Goal: Task Accomplishment & Management: Manage account settings

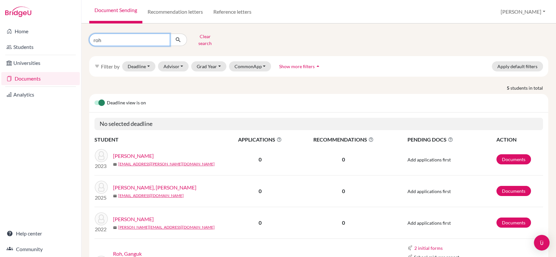
click at [104, 37] on input "roh" at bounding box center [129, 40] width 81 height 12
type input "r"
type input "daniel"
click button "submit" at bounding box center [178, 40] width 17 height 12
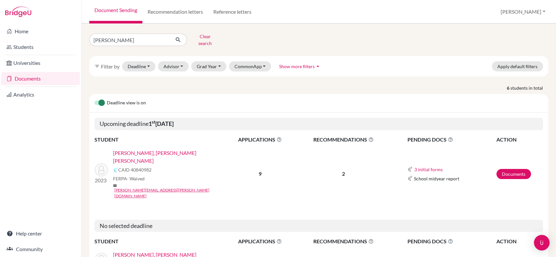
click at [268, 168] on td "9" at bounding box center [260, 174] width 70 height 60
click at [199, 175] on div "FERPA - Waived" at bounding box center [171, 178] width 116 height 7
click at [260, 61] on button "CommonApp" at bounding box center [250, 66] width 42 height 10
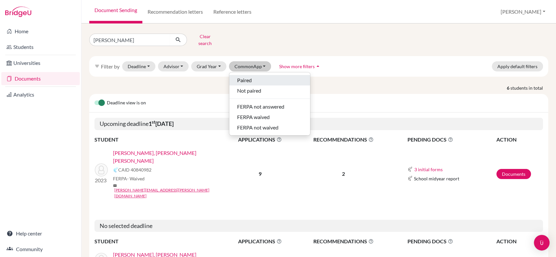
click at [248, 78] on span "Paired" at bounding box center [244, 80] width 15 height 8
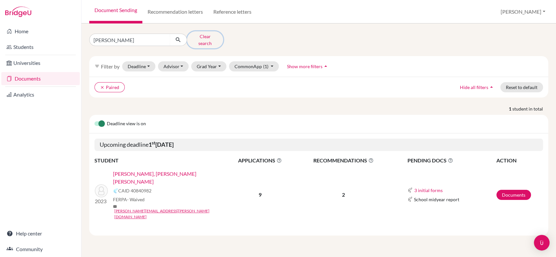
click at [200, 36] on button "Clear search" at bounding box center [205, 39] width 36 height 17
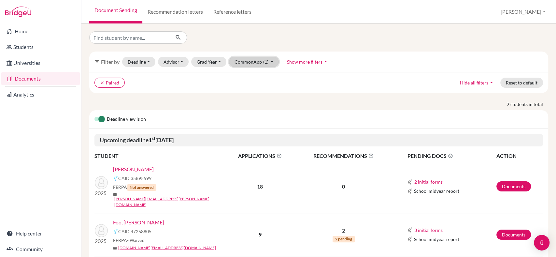
click at [271, 62] on button "CommonApp (1)" at bounding box center [254, 62] width 50 height 10
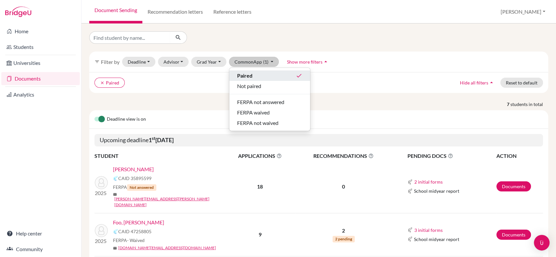
click at [267, 79] on div "Paired done" at bounding box center [269, 76] width 65 height 8
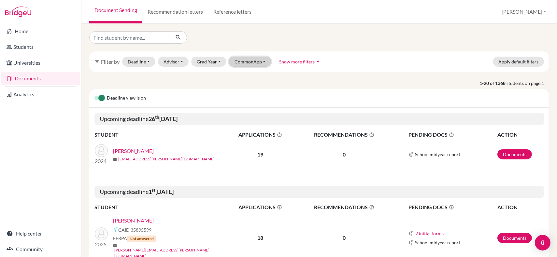
click at [243, 58] on button "CommonApp" at bounding box center [250, 62] width 42 height 10
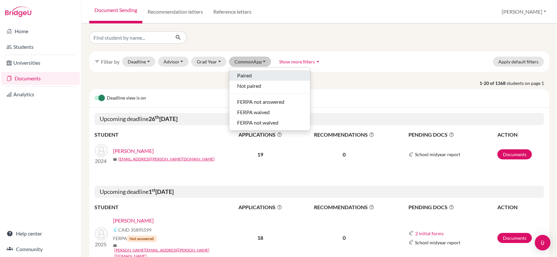
click at [247, 75] on span "Paired" at bounding box center [244, 76] width 15 height 8
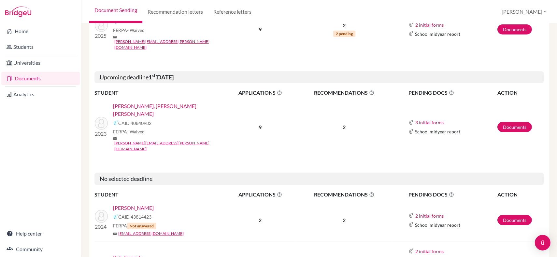
scroll to position [253, 0]
click at [369, 90] on icon at bounding box center [371, 92] width 5 height 5
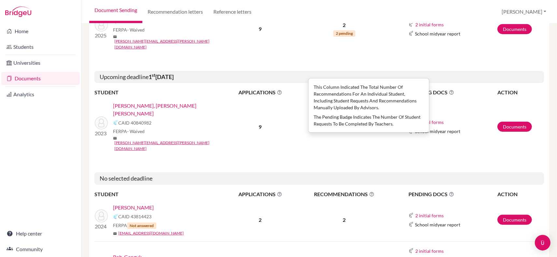
click at [369, 90] on icon at bounding box center [371, 92] width 5 height 5
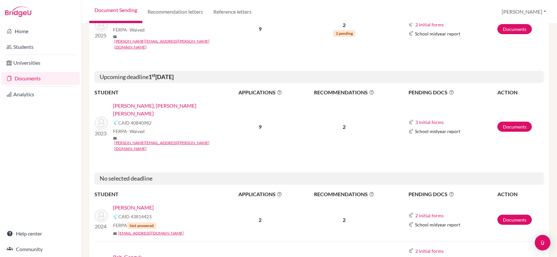
click at [346, 89] on span "RECOMMENDATIONS This column indicated the total number of recommendations for a…" at bounding box center [344, 93] width 97 height 8
click at [341, 123] on p "2" at bounding box center [344, 127] width 97 height 8
click at [514, 122] on link "Documents" at bounding box center [514, 127] width 35 height 10
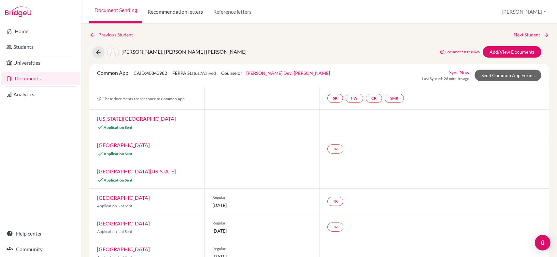
click at [181, 12] on link "Recommendation letters" at bounding box center [175, 11] width 66 height 23
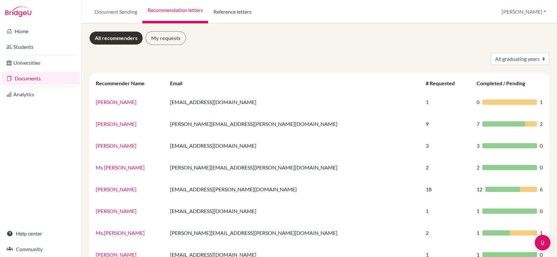
click at [243, 15] on link "Reference letters" at bounding box center [232, 11] width 49 height 23
click at [239, 11] on link "Reference letters" at bounding box center [232, 11] width 49 height 23
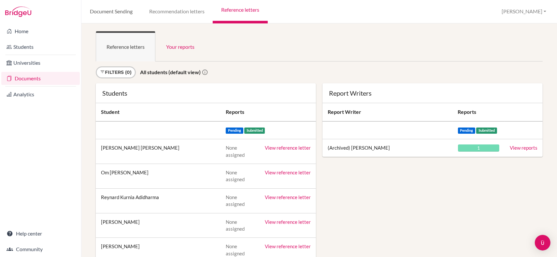
click at [104, 11] on link "Document Sending" at bounding box center [110, 11] width 59 height 23
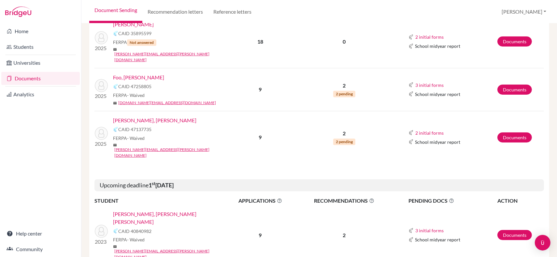
scroll to position [253, 0]
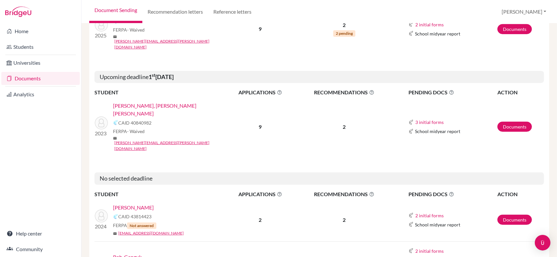
click at [343, 123] on p "2" at bounding box center [344, 127] width 97 height 8
click at [341, 89] on span "RECOMMENDATIONS This column indicated the total number of recommendations for a…" at bounding box center [344, 93] width 97 height 8
click at [150, 102] on link "[PERSON_NAME], [PERSON_NAME] [PERSON_NAME]" at bounding box center [171, 110] width 116 height 16
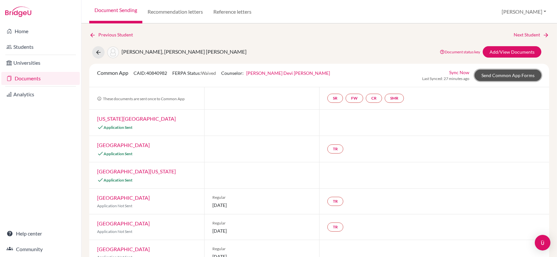
click at [519, 79] on link "Send Common App Forms" at bounding box center [508, 75] width 67 height 11
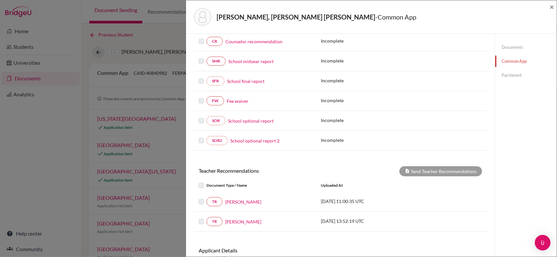
scroll to position [152, 0]
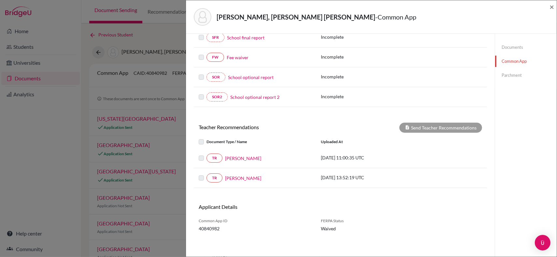
click at [207, 154] on label at bounding box center [207, 154] width 0 height 0
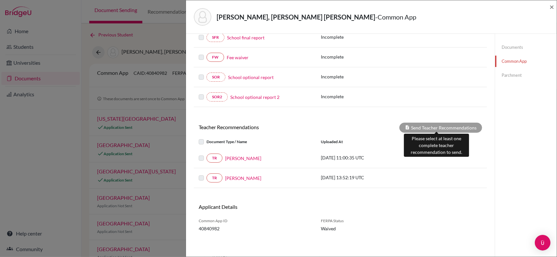
click at [438, 128] on div "Send Teacher Recommendations" at bounding box center [440, 128] width 83 height 10
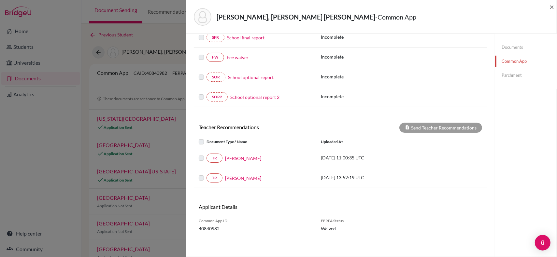
click at [198, 158] on div "TR Robb Ross" at bounding box center [255, 158] width 122 height 9
click at [207, 154] on label at bounding box center [207, 154] width 0 height 0
click at [217, 158] on link "TR" at bounding box center [215, 158] width 16 height 9
click at [213, 177] on link "TR" at bounding box center [215, 178] width 16 height 9
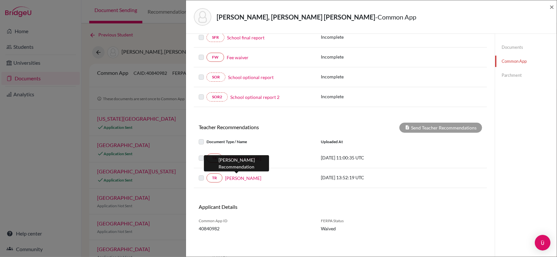
click at [239, 176] on link "Alka Hingle" at bounding box center [243, 178] width 36 height 7
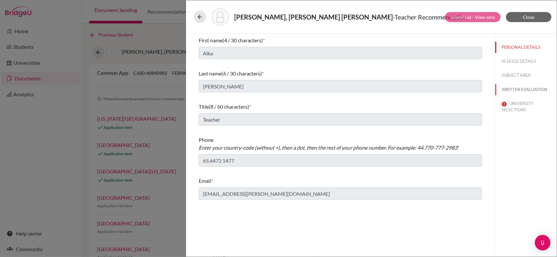
click at [516, 90] on button "WRITTEN EVALUATION" at bounding box center [526, 89] width 62 height 11
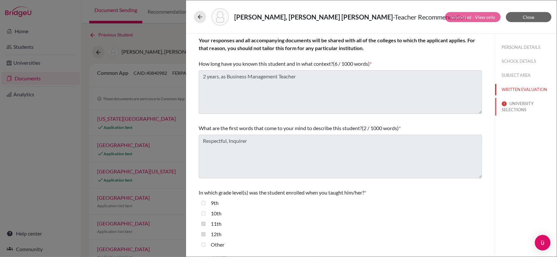
click at [514, 107] on button "UNIVERSITY SELECTIONS" at bounding box center [526, 107] width 62 height 18
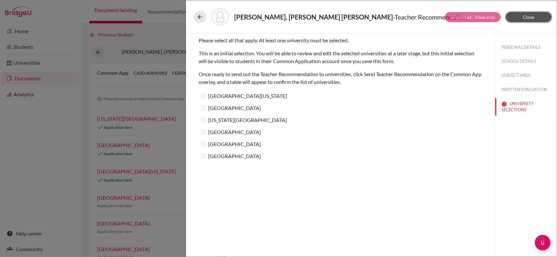
click at [532, 17] on span "Close" at bounding box center [528, 17] width 11 height 6
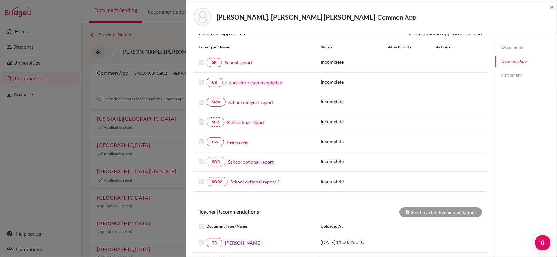
scroll to position [152, 0]
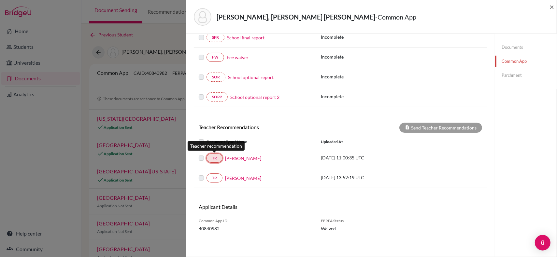
click at [215, 156] on link "TR" at bounding box center [215, 158] width 16 height 9
click at [238, 158] on link "Robb Ross" at bounding box center [243, 158] width 36 height 7
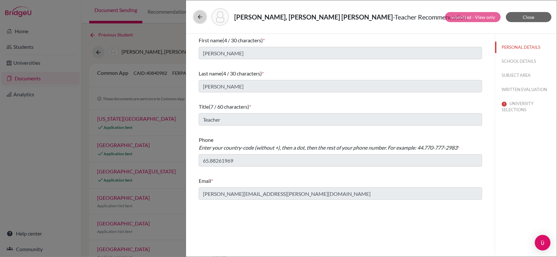
click at [202, 15] on icon at bounding box center [200, 17] width 7 height 7
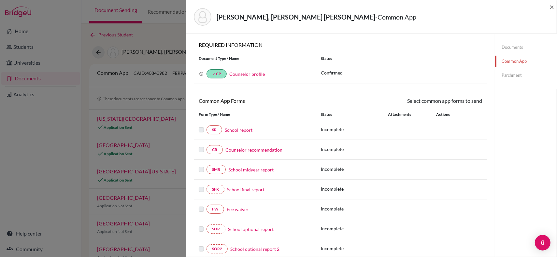
click at [508, 46] on link "Documents" at bounding box center [526, 47] width 62 height 11
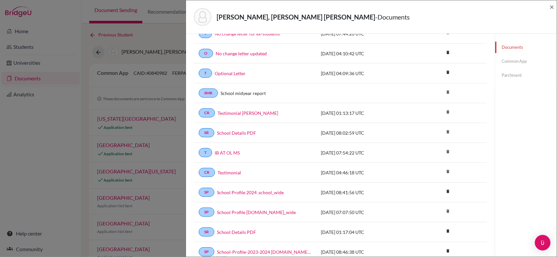
scroll to position [169, 0]
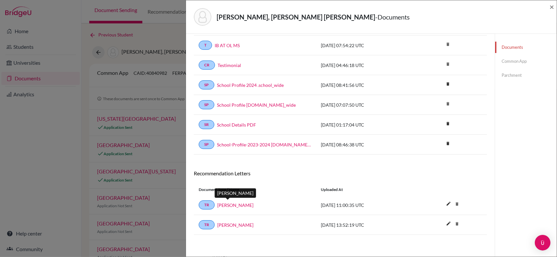
click at [228, 206] on link "Robb Ross" at bounding box center [235, 205] width 36 height 7
click at [228, 222] on link "Alka Hingle" at bounding box center [235, 225] width 36 height 7
